Goal: Find specific page/section: Find specific page/section

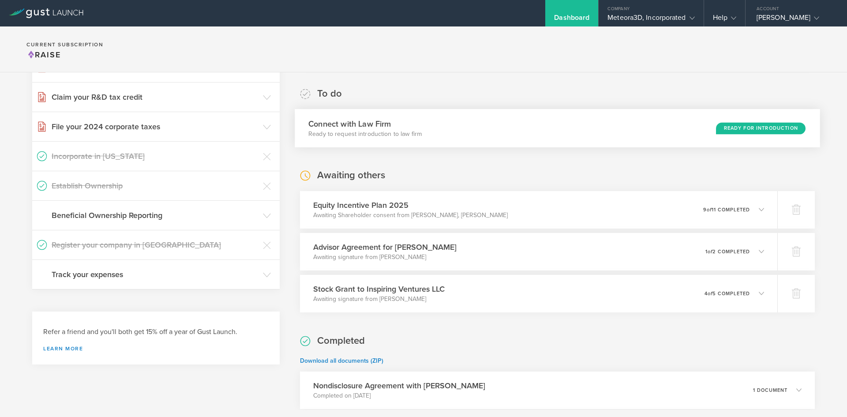
scroll to position [137, 0]
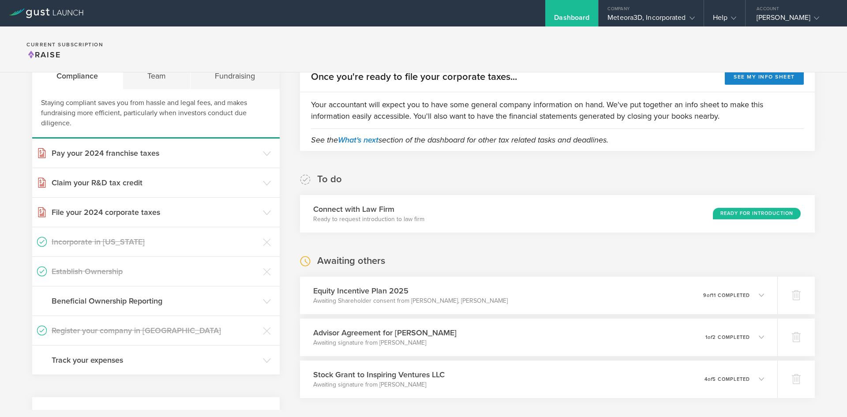
scroll to position [51, 0]
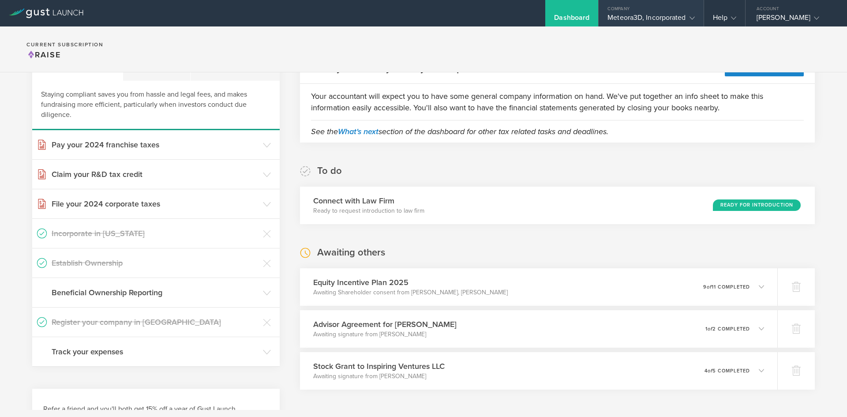
click at [655, 23] on div "Meteora3D, Incorporated" at bounding box center [651, 19] width 87 height 13
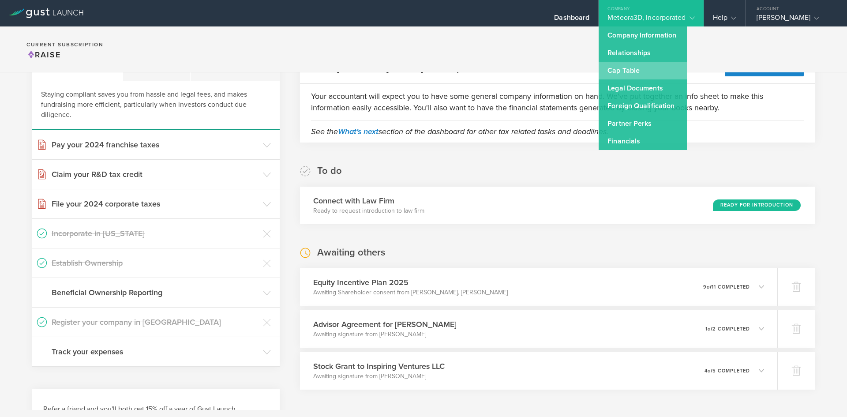
click at [646, 65] on link "Cap Table" at bounding box center [643, 71] width 88 height 18
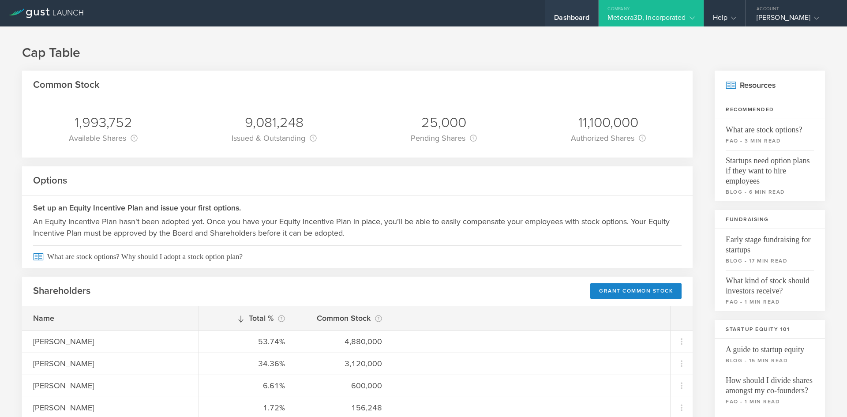
click at [572, 15] on div "Dashboard" at bounding box center [571, 19] width 35 height 13
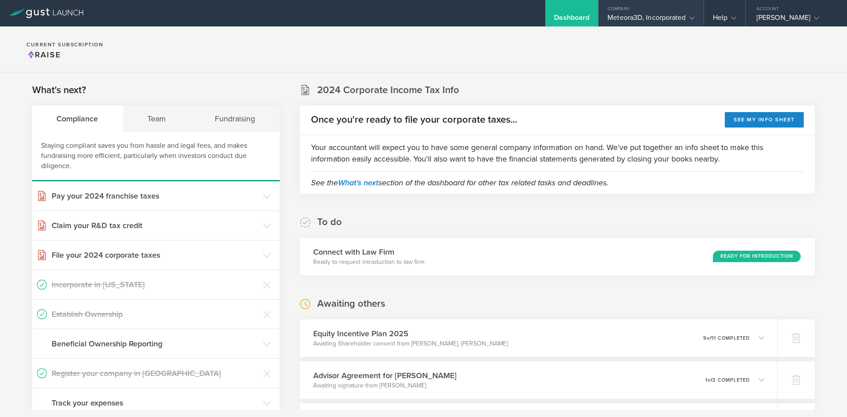
click at [631, 22] on div "Meteora3D, Incorporated" at bounding box center [651, 19] width 87 height 13
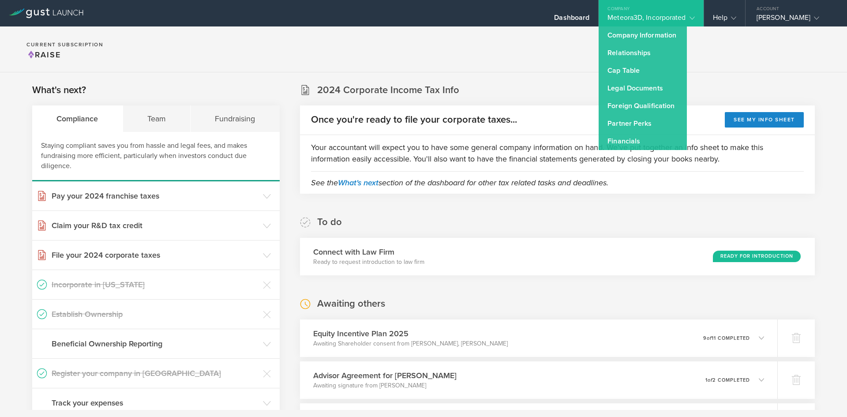
click at [397, 66] on section "Current Subscription Raise" at bounding box center [423, 49] width 847 height 46
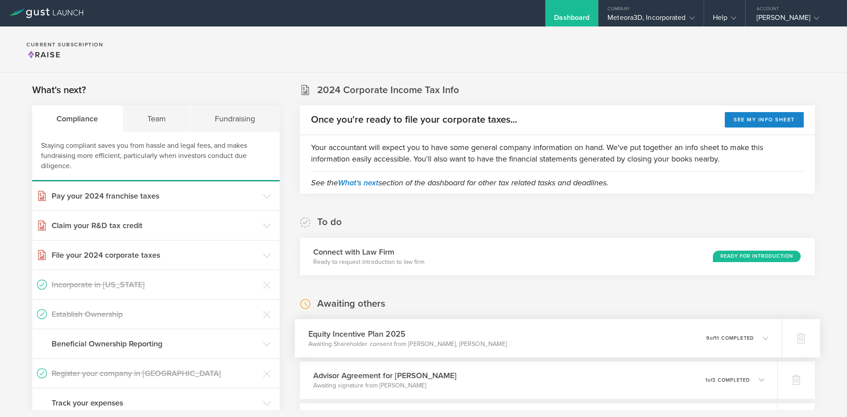
click at [759, 334] on icon at bounding box center [761, 338] width 15 height 8
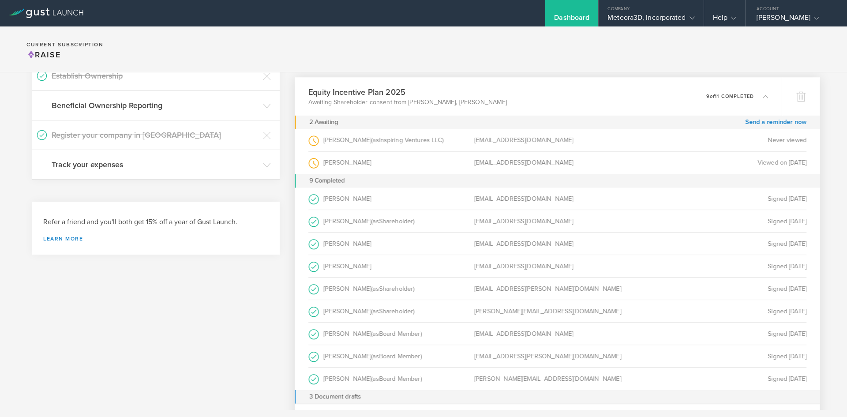
scroll to position [243, 0]
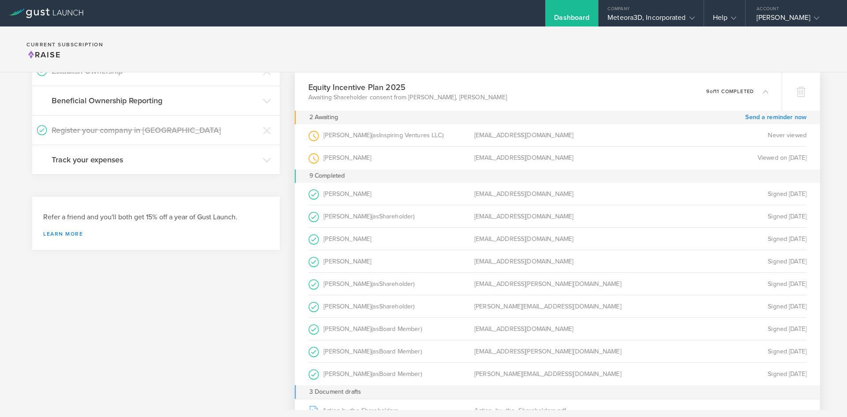
click at [742, 94] on p "9 of 11 completed" at bounding box center [730, 91] width 48 height 5
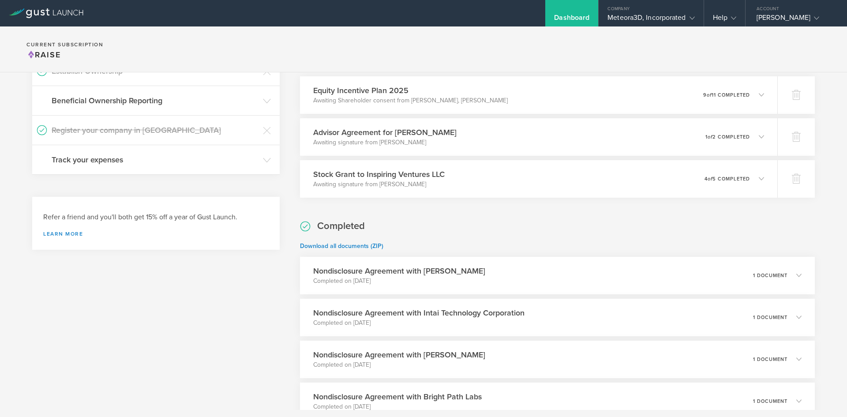
scroll to position [0, 0]
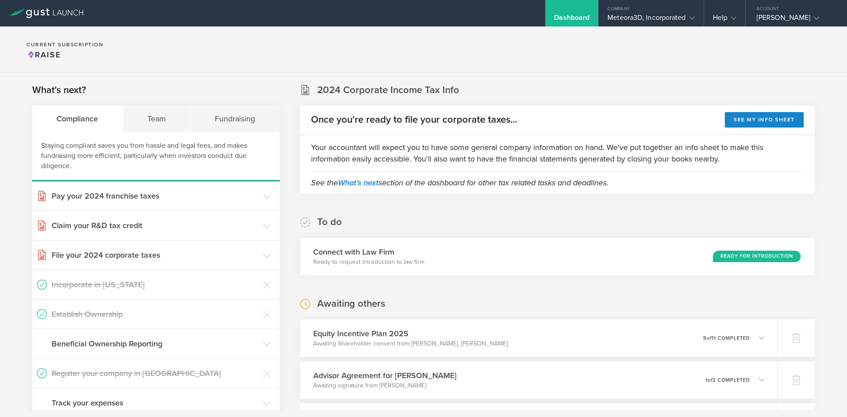
click at [421, 64] on section "Current Subscription Raise" at bounding box center [423, 49] width 847 height 46
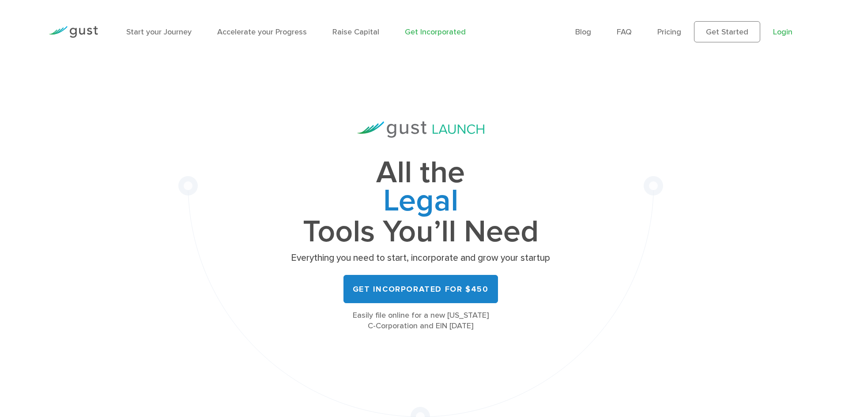
click at [783, 32] on link "Login" at bounding box center [782, 31] width 19 height 9
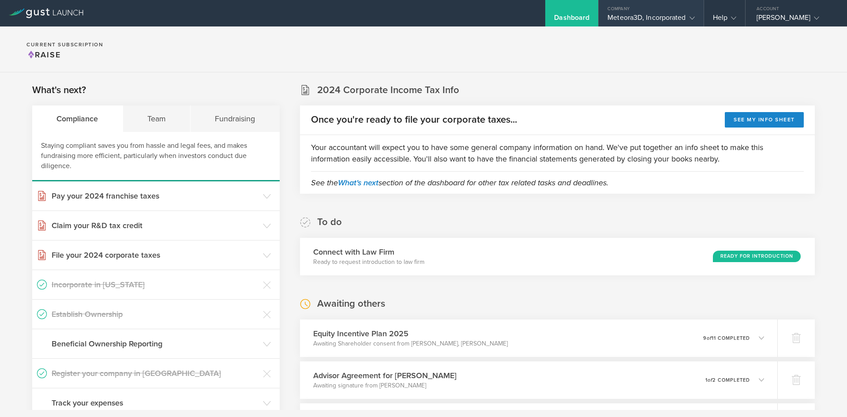
click at [658, 19] on div "Meteora3D, Incorporated" at bounding box center [651, 19] width 87 height 13
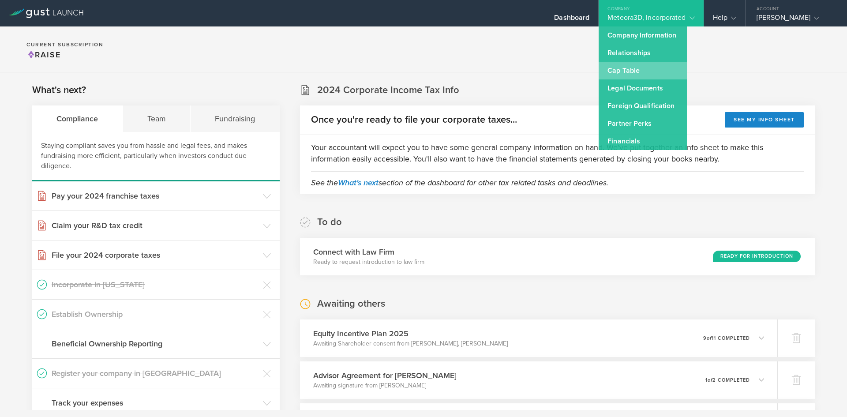
click at [643, 66] on link "Cap Table" at bounding box center [643, 71] width 88 height 18
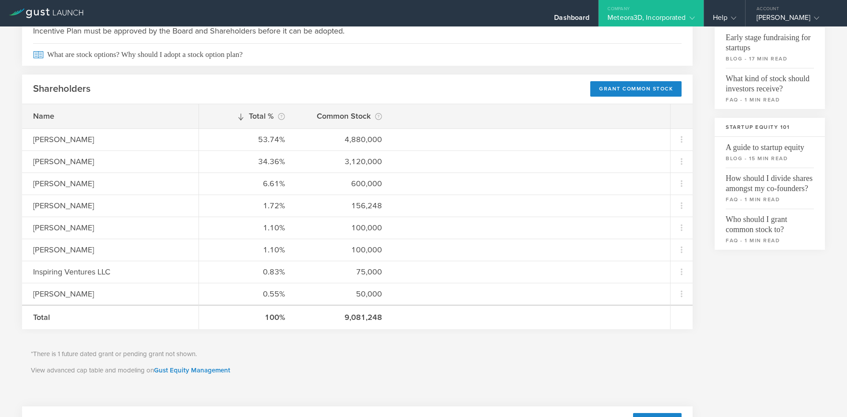
scroll to position [206, 0]
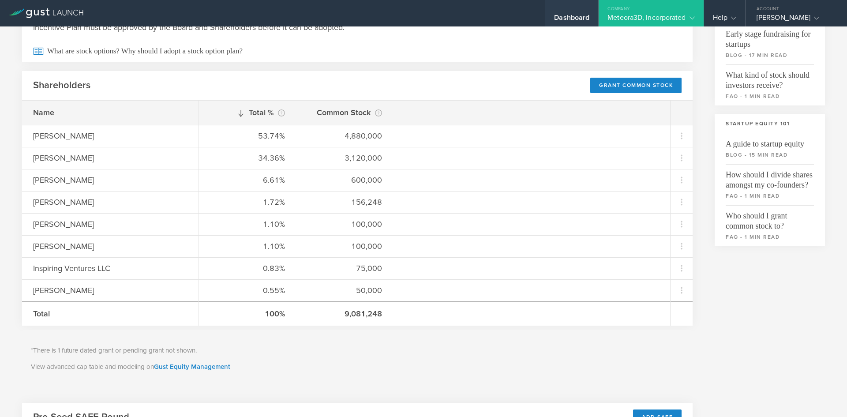
click at [558, 11] on div "Dashboard" at bounding box center [571, 13] width 53 height 26
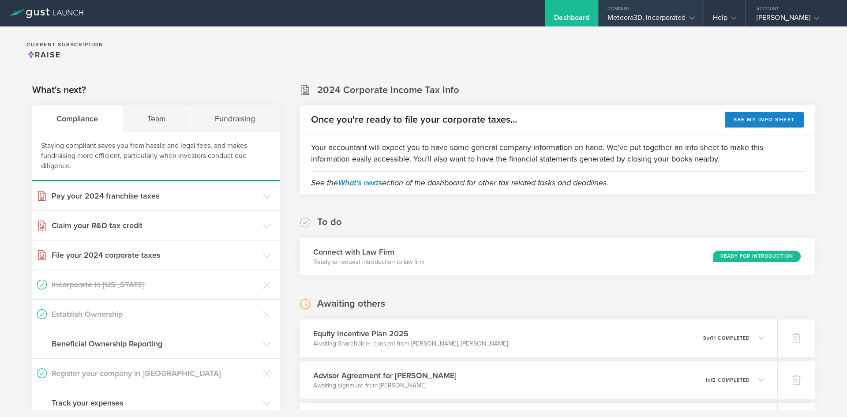
click at [627, 18] on div "Meteora3D, Incorporated" at bounding box center [651, 19] width 87 height 13
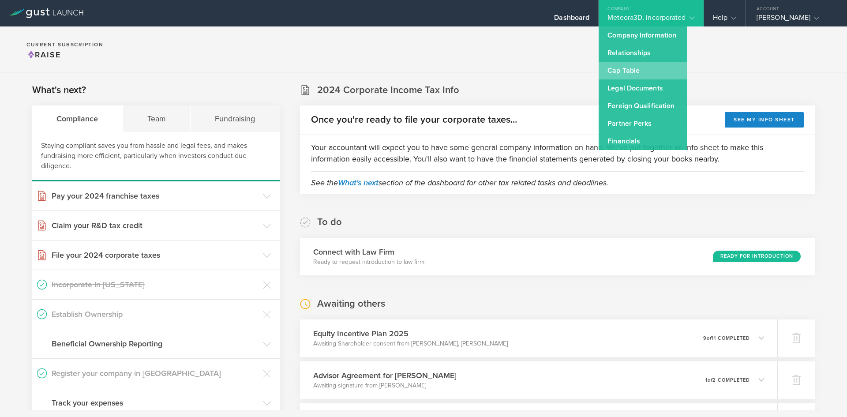
click at [630, 71] on link "Cap Table" at bounding box center [643, 71] width 88 height 18
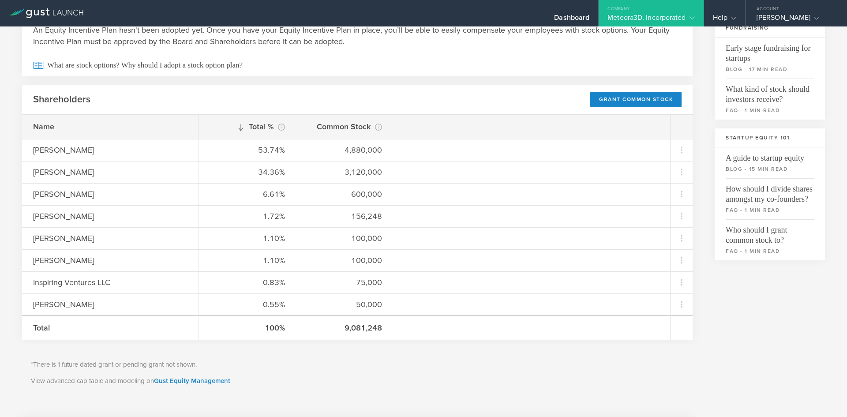
scroll to position [229, 0]
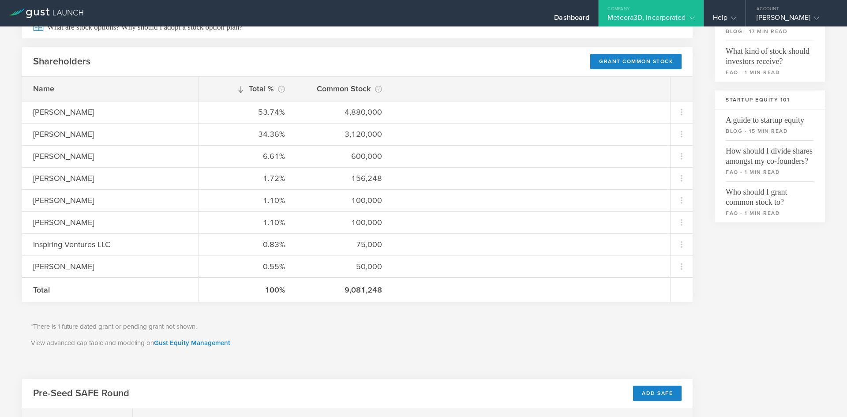
click at [660, 13] on div "Company" at bounding box center [651, 6] width 105 height 13
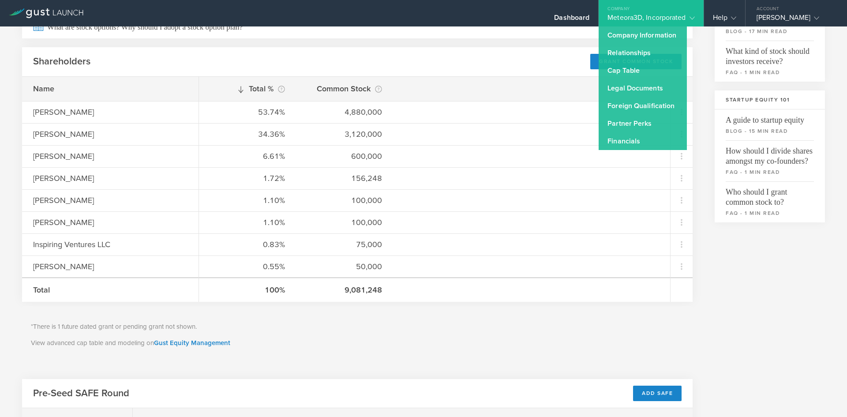
click at [733, 249] on div "Common Stock 1,993,752 Available Shares This is the number of shares that the c…" at bounding box center [423, 181] width 803 height 680
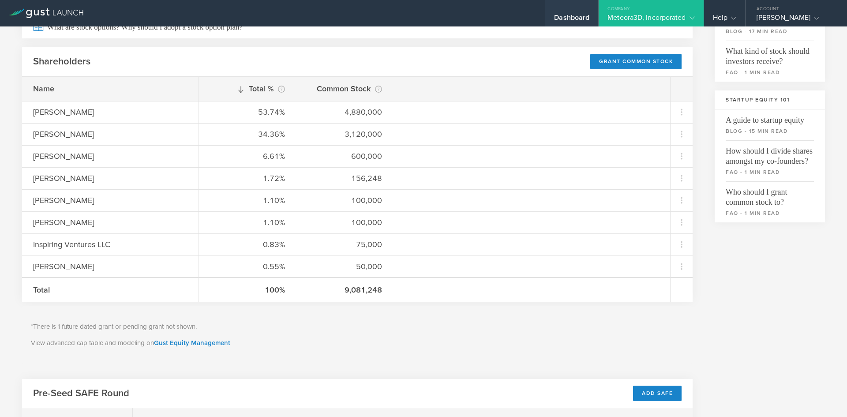
click at [577, 18] on div "Dashboard" at bounding box center [571, 19] width 35 height 13
